Goal: Information Seeking & Learning: Understand process/instructions

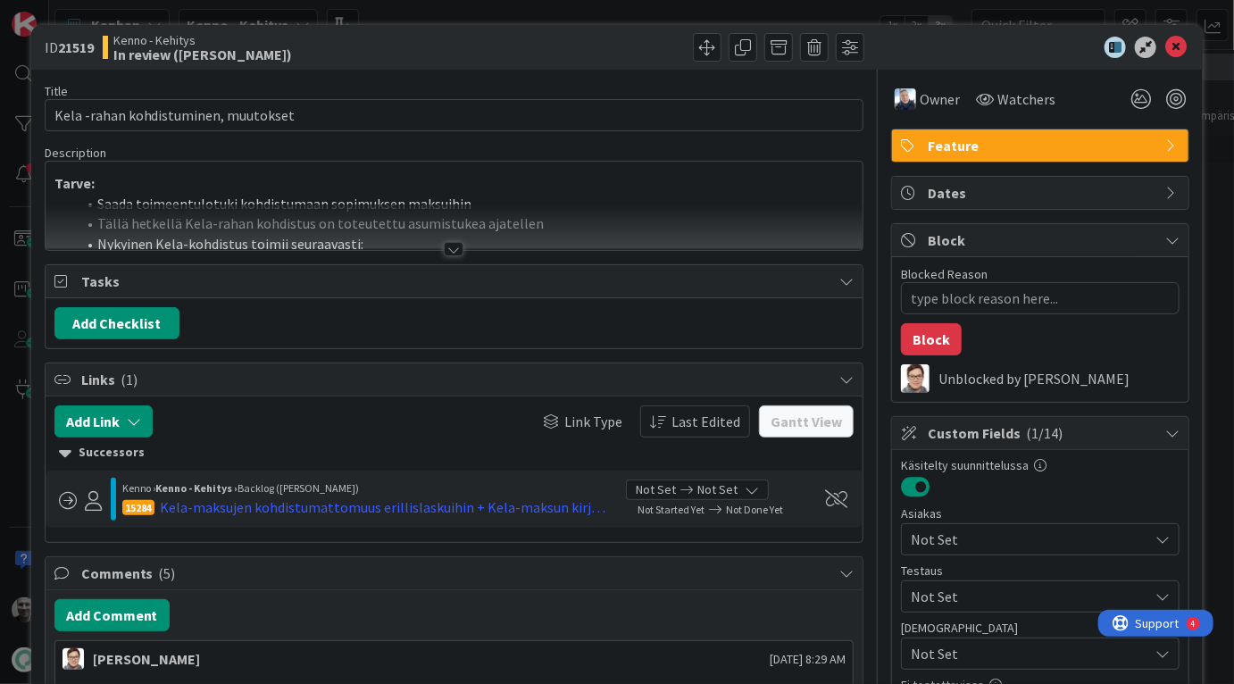
type textarea "x"
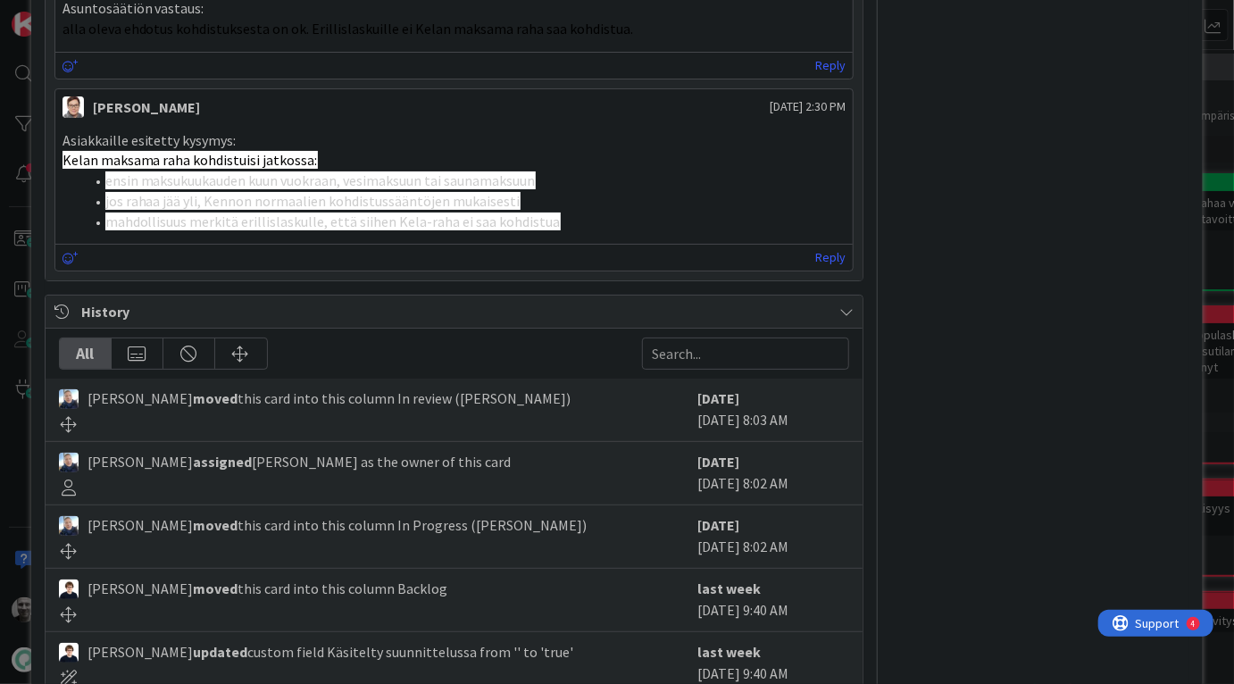
scroll to position [1575, 0]
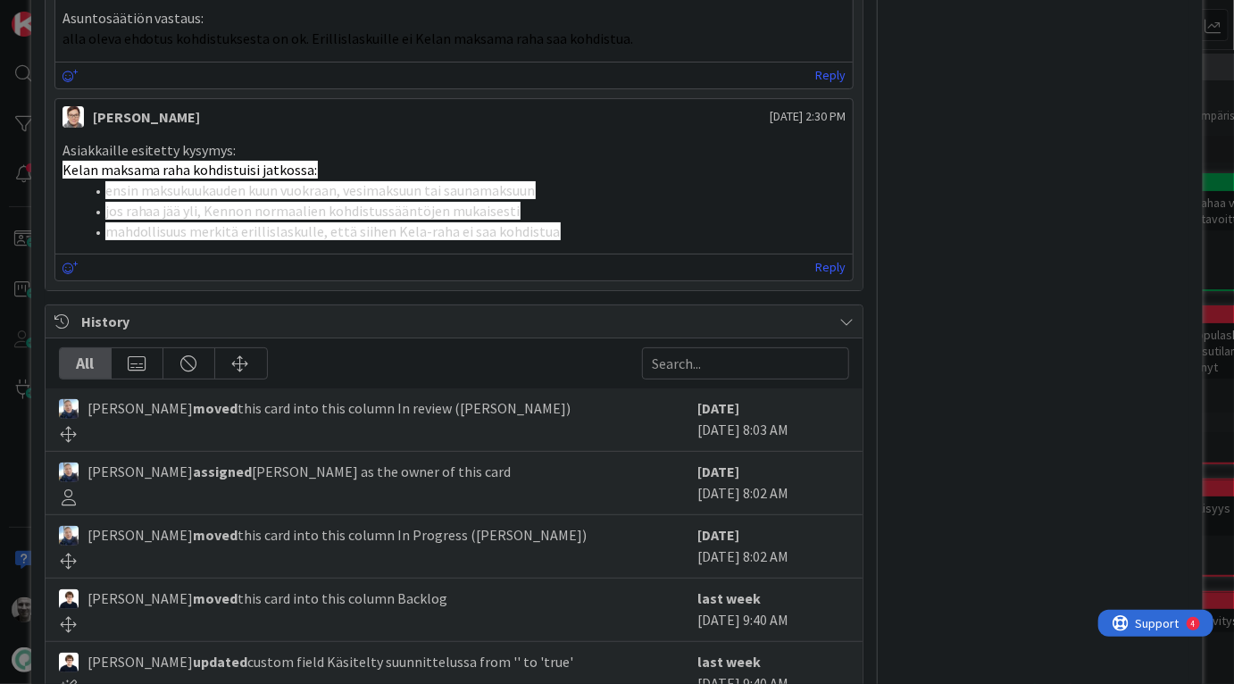
click at [266, 201] on li "jos rahaa jää yli, Kennon normaalien kohdistussääntöjen mukaisesti" at bounding box center [465, 211] width 762 height 21
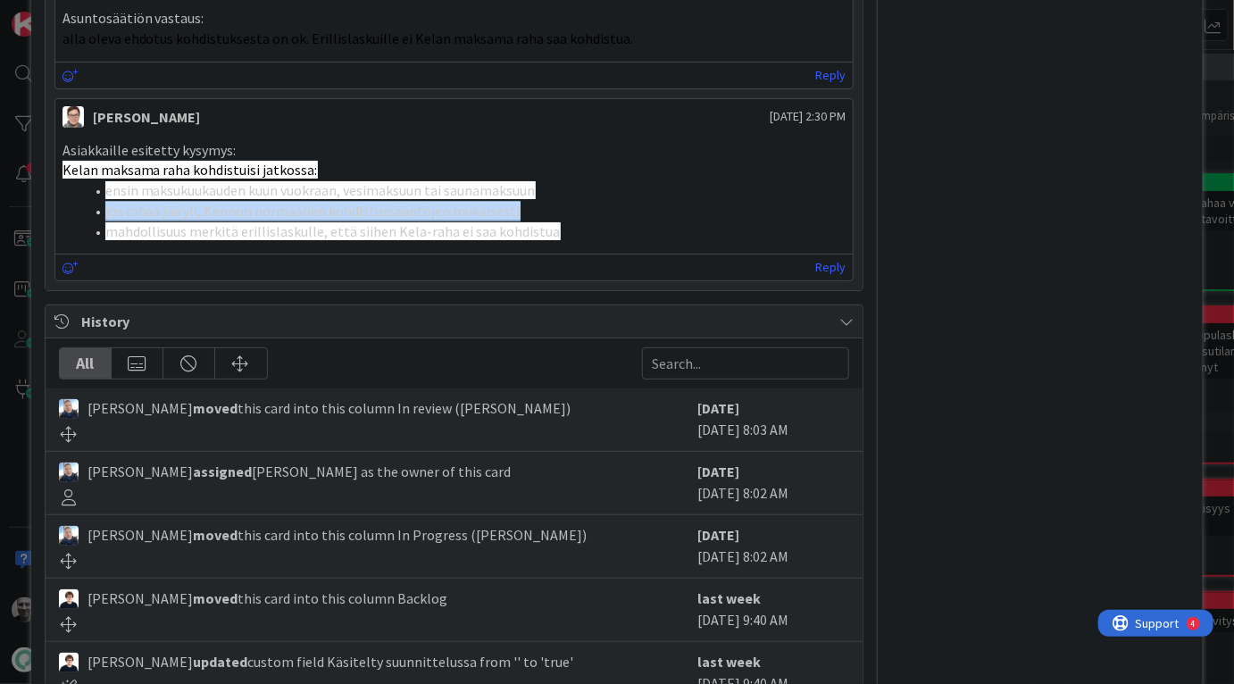
click at [266, 201] on li "jos rahaa jää yli, Kennon normaalien kohdistussääntöjen mukaisesti" at bounding box center [465, 211] width 762 height 21
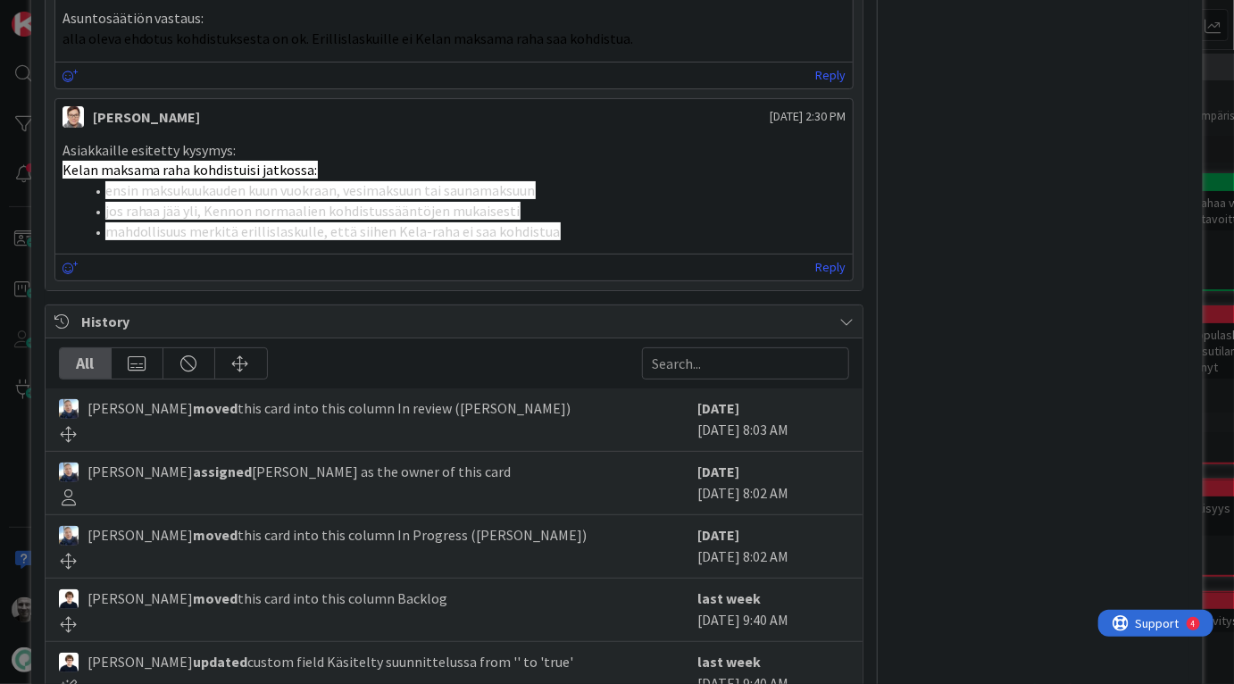
click at [258, 202] on span "jos rahaa jää yli, Kennon normaalien kohdistussääntöjen mukaisesti" at bounding box center [312, 211] width 415 height 18
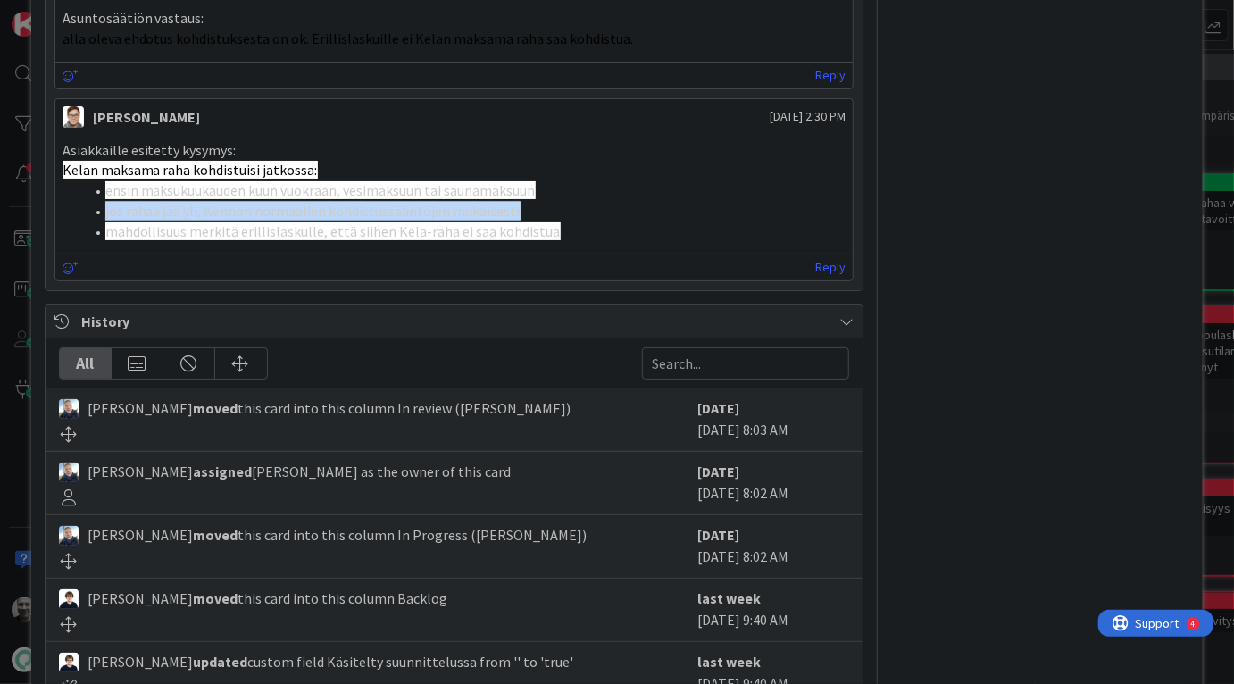
click at [258, 202] on span "jos rahaa jää yli, Kennon normaalien kohdistussääntöjen mukaisesti" at bounding box center [312, 211] width 415 height 18
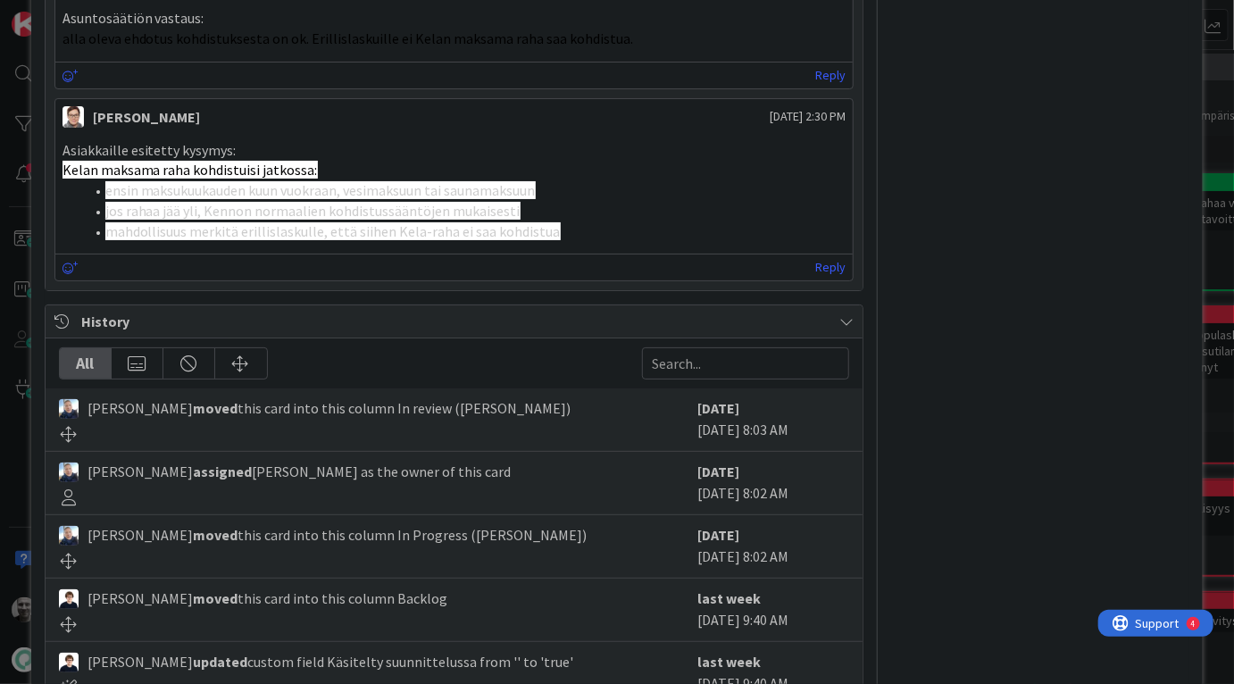
click at [249, 222] on span "mahdollisuus merkitä erillislaskulle, että siihen Kela-raha ei saa kohdistua" at bounding box center [332, 231] width 455 height 18
click at [271, 202] on span "jos rahaa jää yli, Kennon normaalien kohdistussääntöjen mukaisesti" at bounding box center [312, 211] width 415 height 18
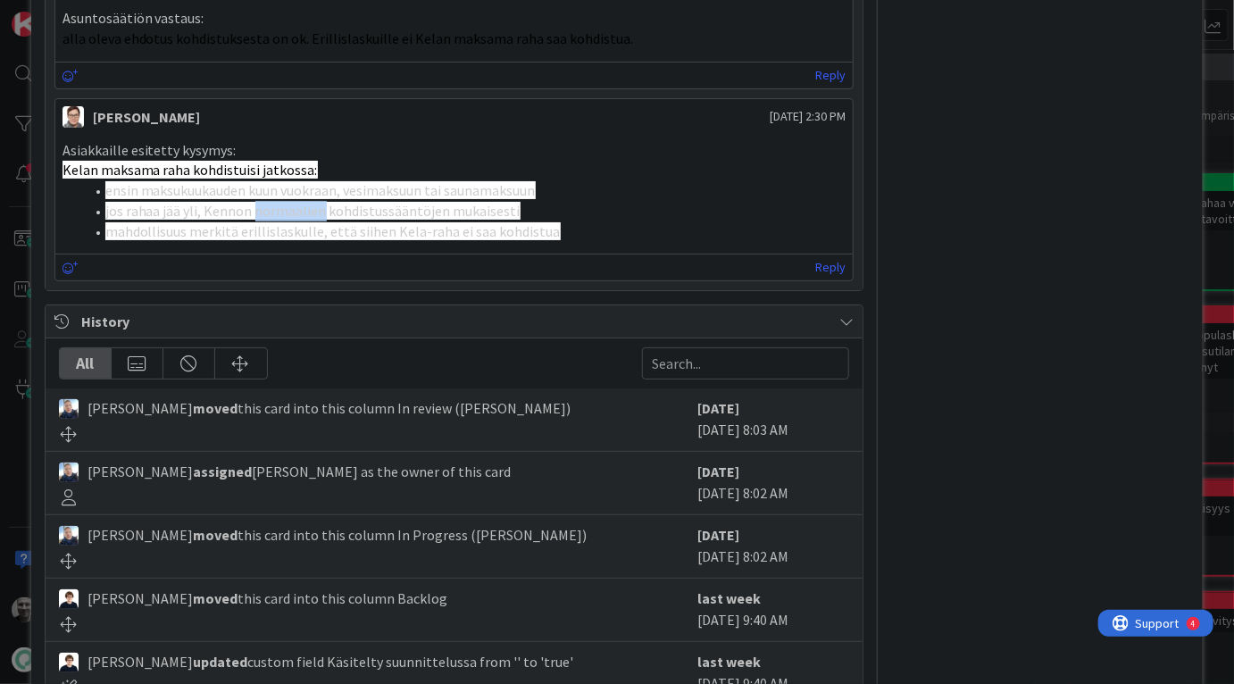
click at [271, 202] on span "jos rahaa jää yli, Kennon normaalien kohdistussääntöjen mukaisesti" at bounding box center [312, 211] width 415 height 18
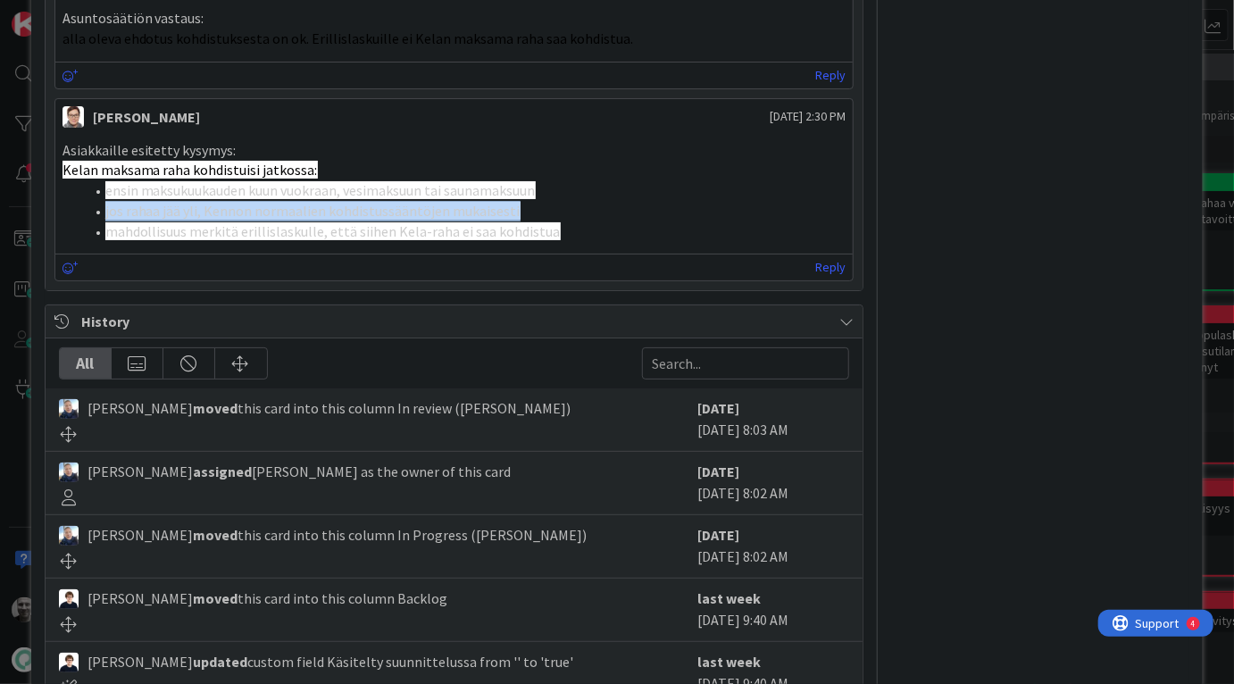
click at [271, 202] on span "jos rahaa jää yli, Kennon normaalien kohdistussääntöjen mukaisesti" at bounding box center [312, 211] width 415 height 18
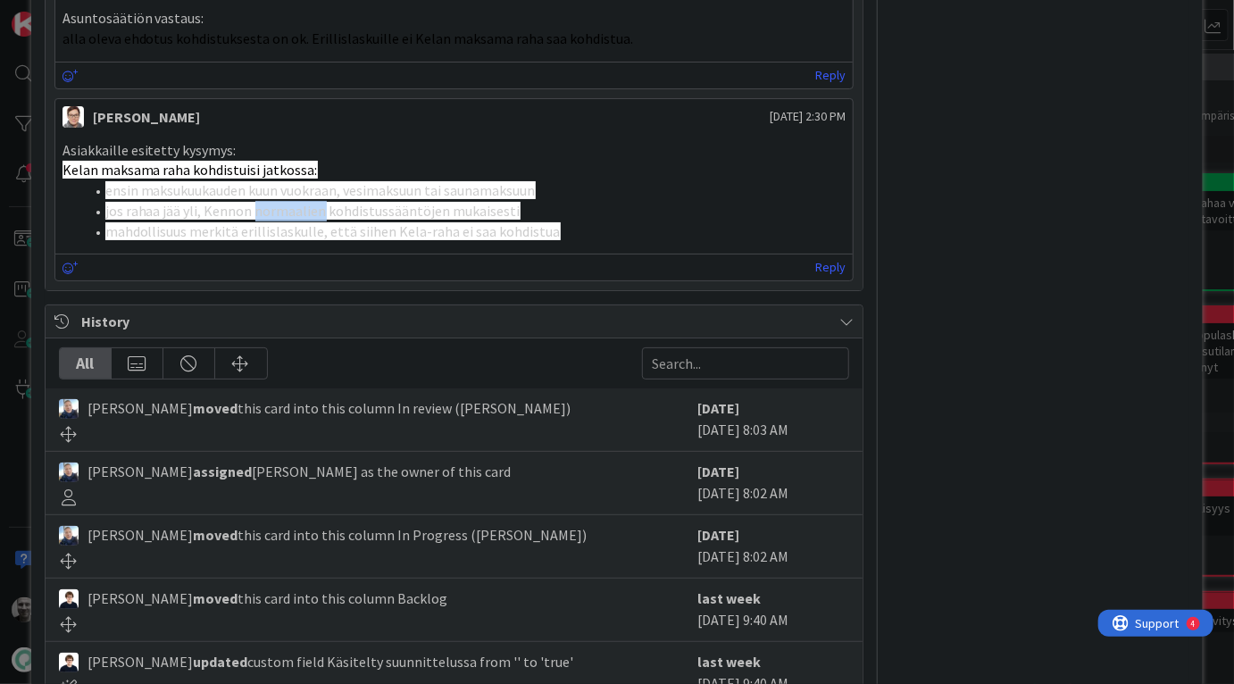
click at [271, 202] on span "jos rahaa jää yli, Kennon normaalien kohdistussääntöjen mukaisesti" at bounding box center [312, 211] width 415 height 18
click at [270, 222] on span "mahdollisuus merkitä erillislaskulle, että siihen Kela-raha ei saa kohdistua" at bounding box center [332, 231] width 455 height 18
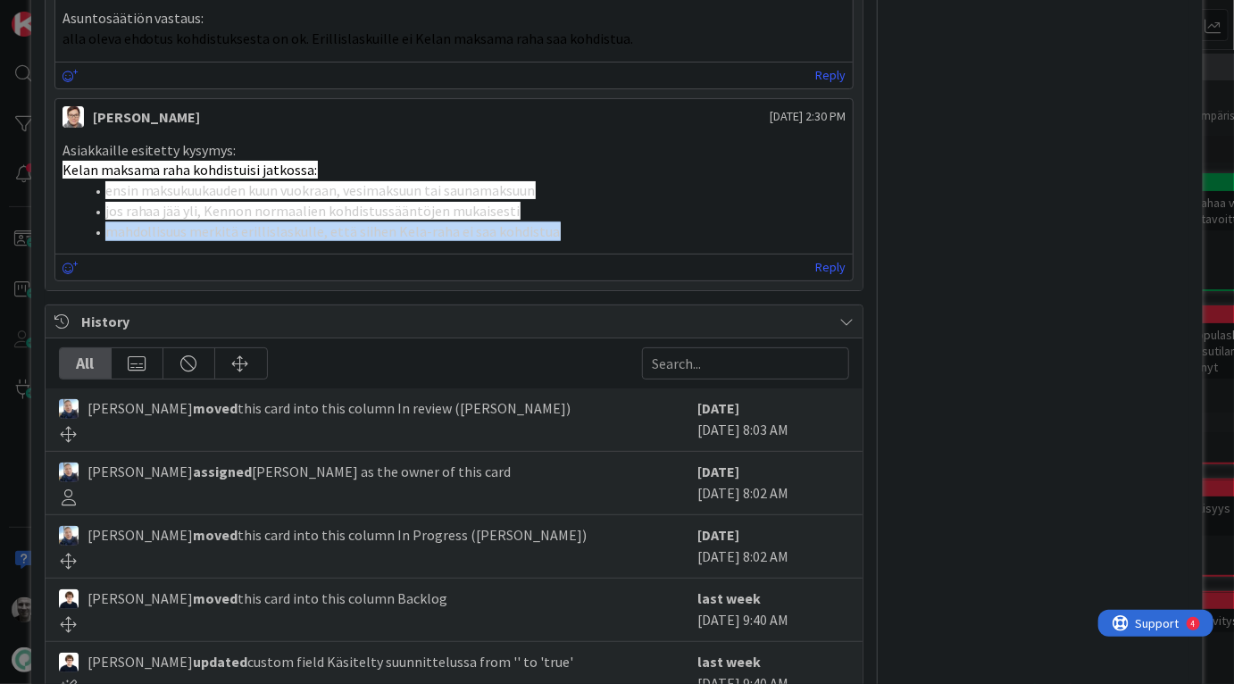
click at [270, 222] on span "mahdollisuus merkitä erillislaskulle, että siihen Kela-raha ei saa kohdistua" at bounding box center [332, 231] width 455 height 18
click at [452, 222] on span "mahdollisuus merkitä erillislaskulle, että siihen Kela-raha ei saa kohdistua" at bounding box center [332, 231] width 455 height 18
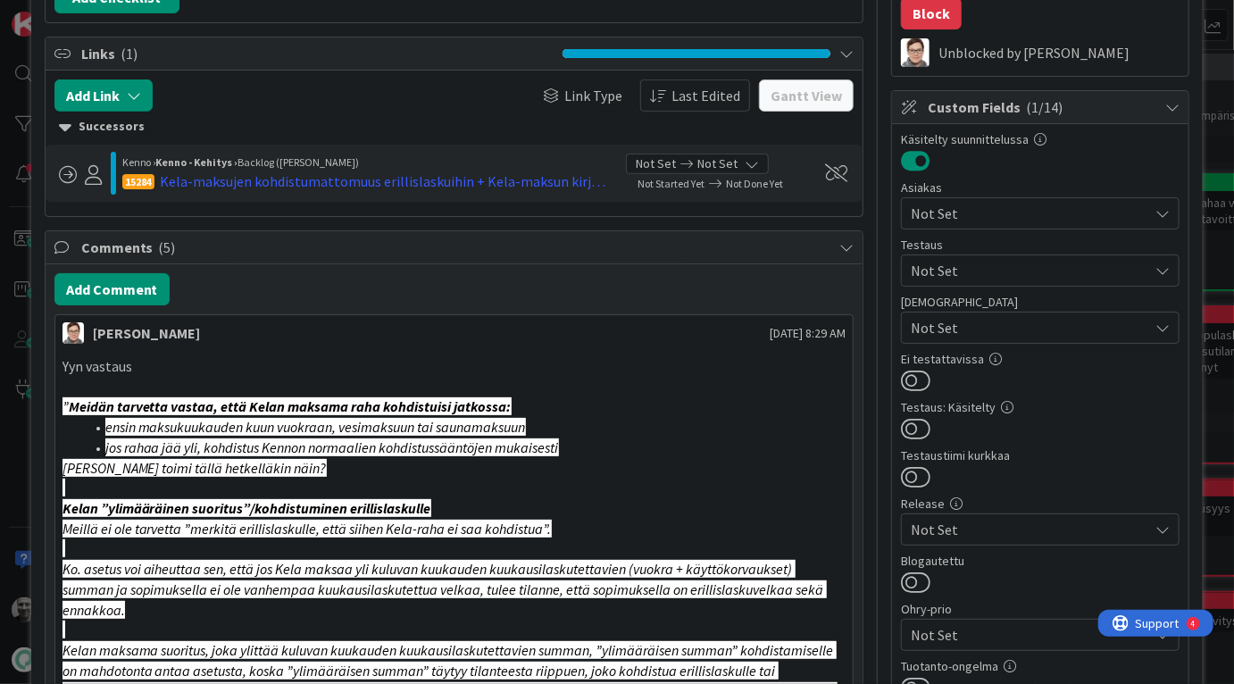
scroll to position [0, 0]
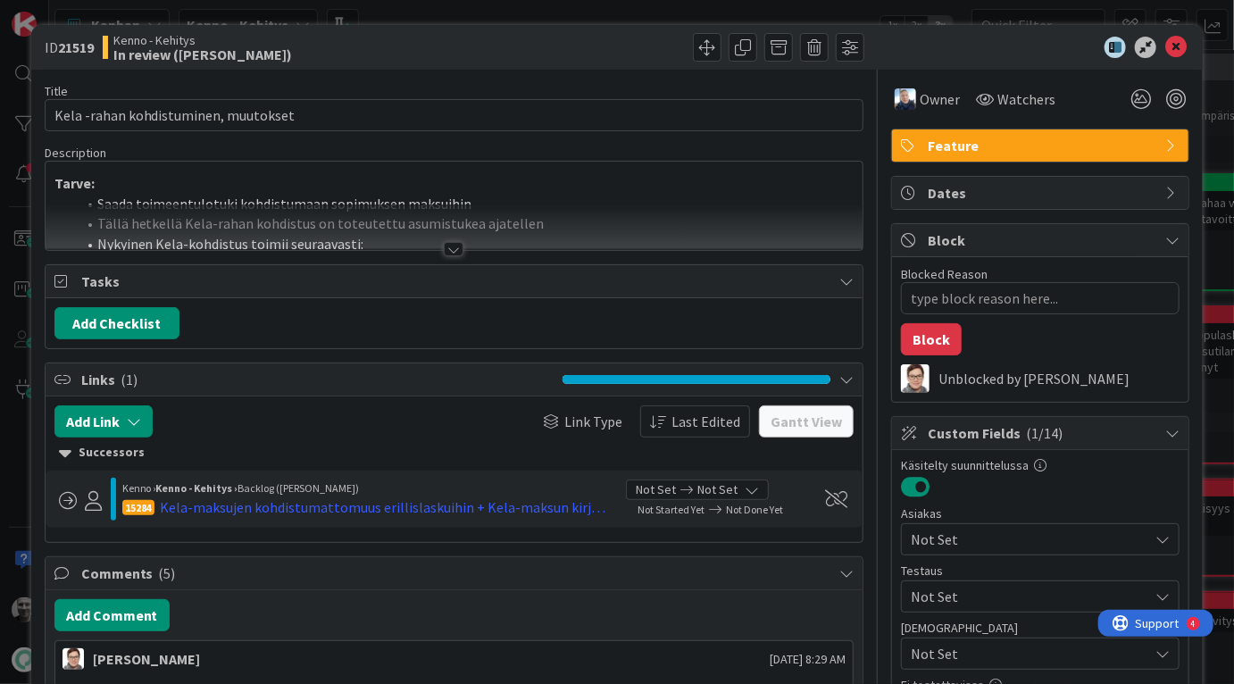
type textarea "x"
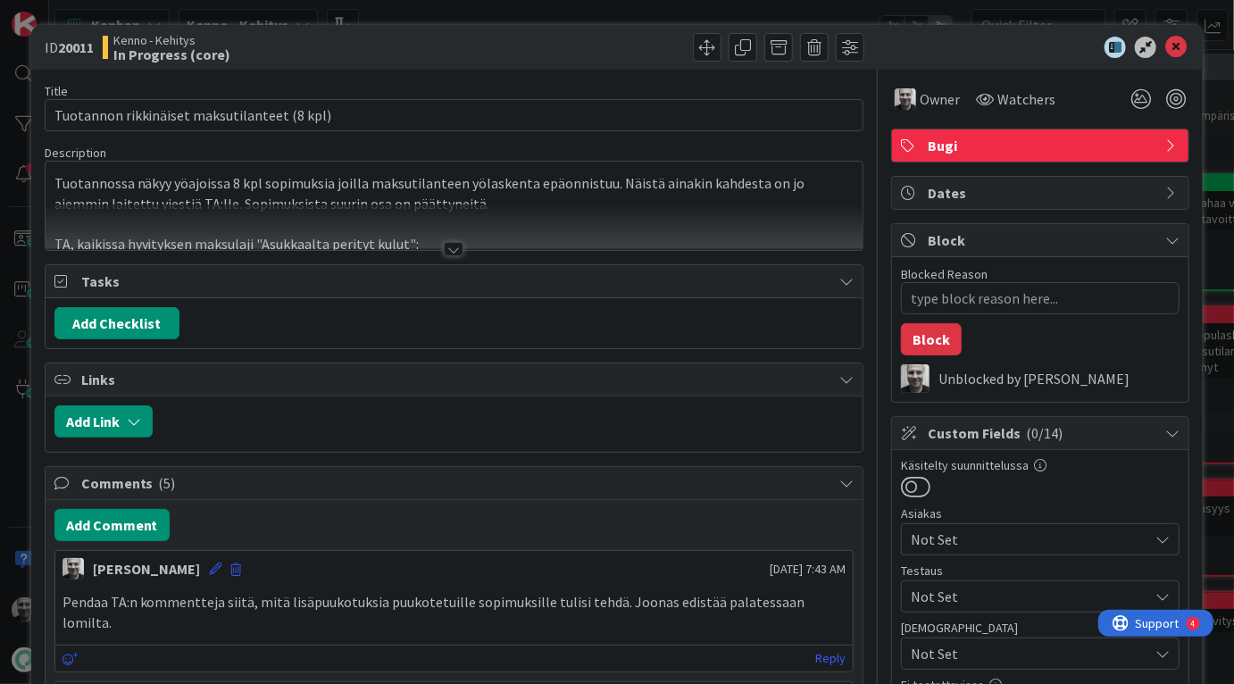
type textarea "x"
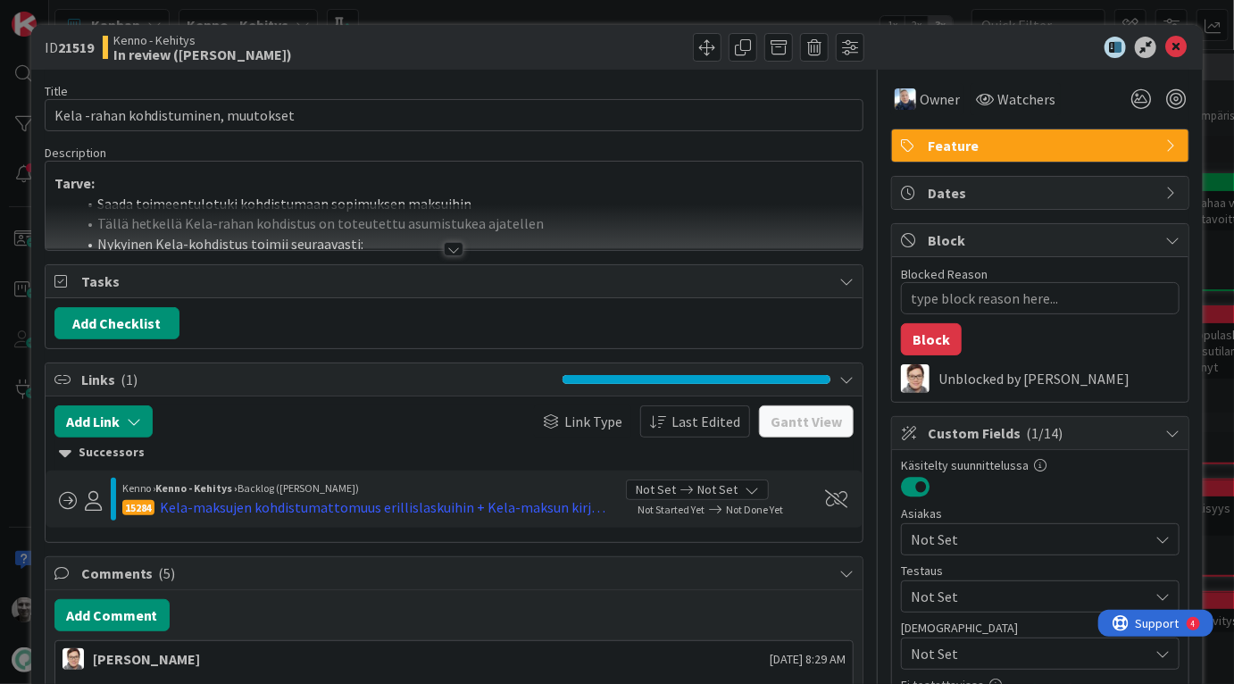
type textarea "x"
